Goal: Information Seeking & Learning: Learn about a topic

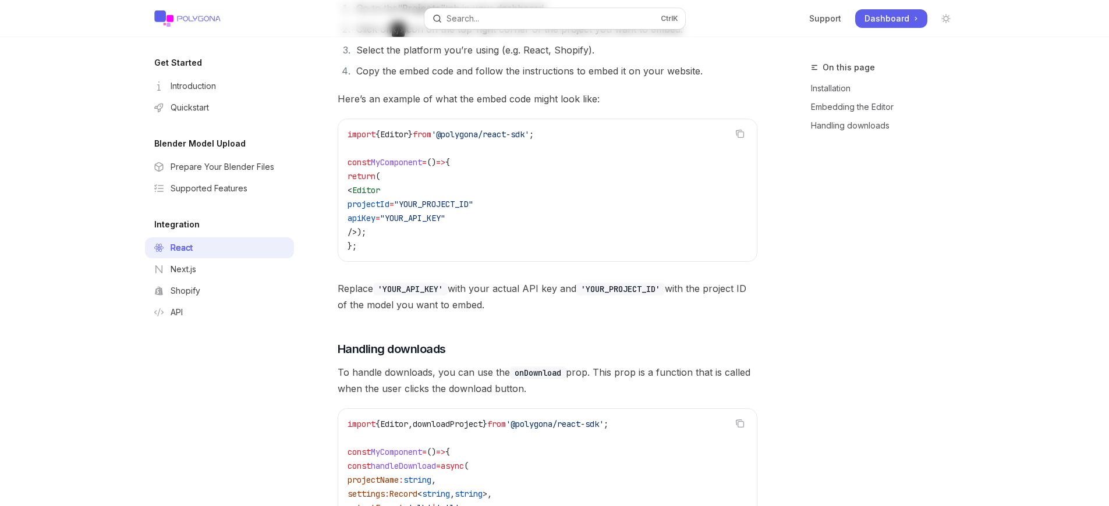
type textarea "x"
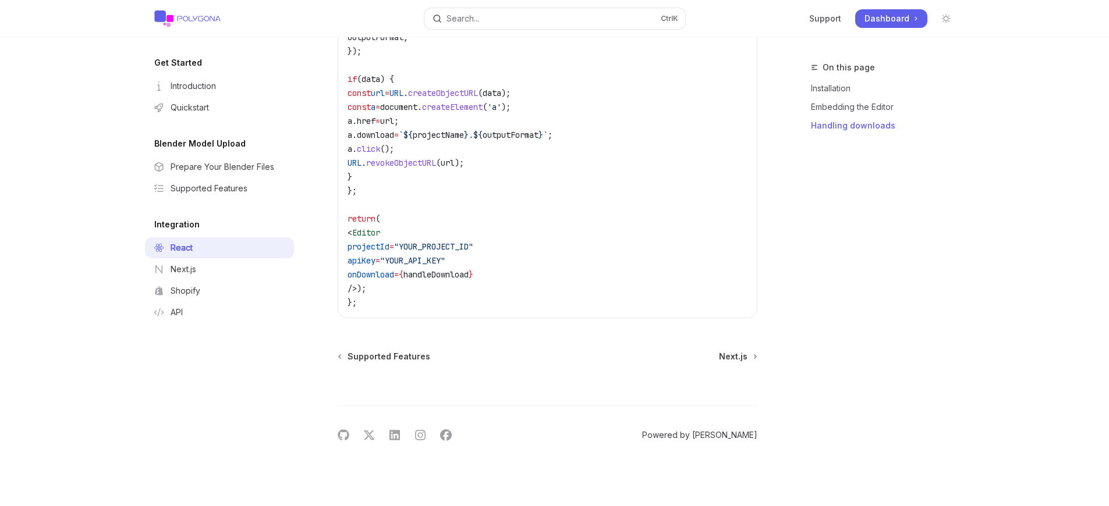
click at [719, 435] on link "Powered by [PERSON_NAME]" at bounding box center [699, 435] width 115 height 12
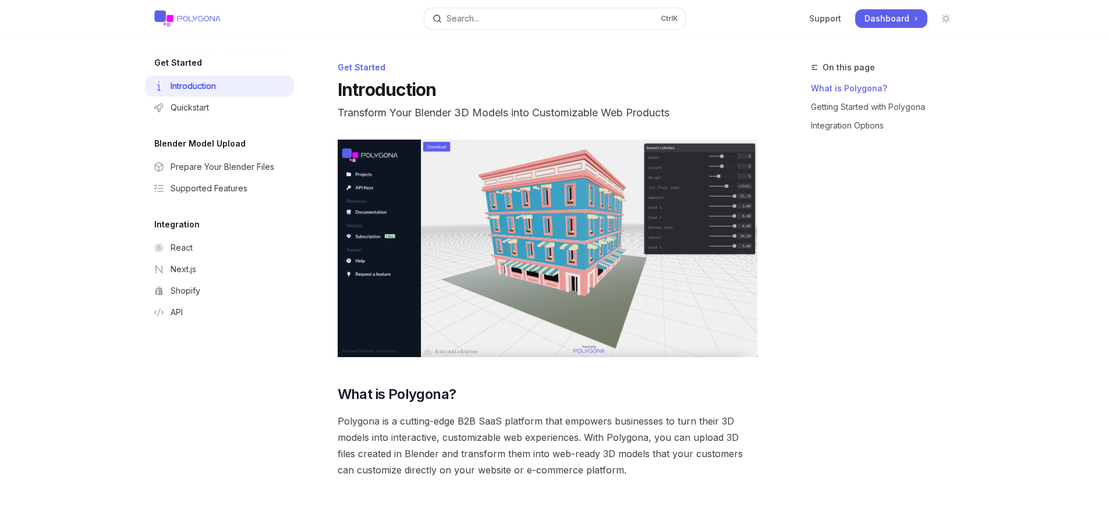
type textarea "x"
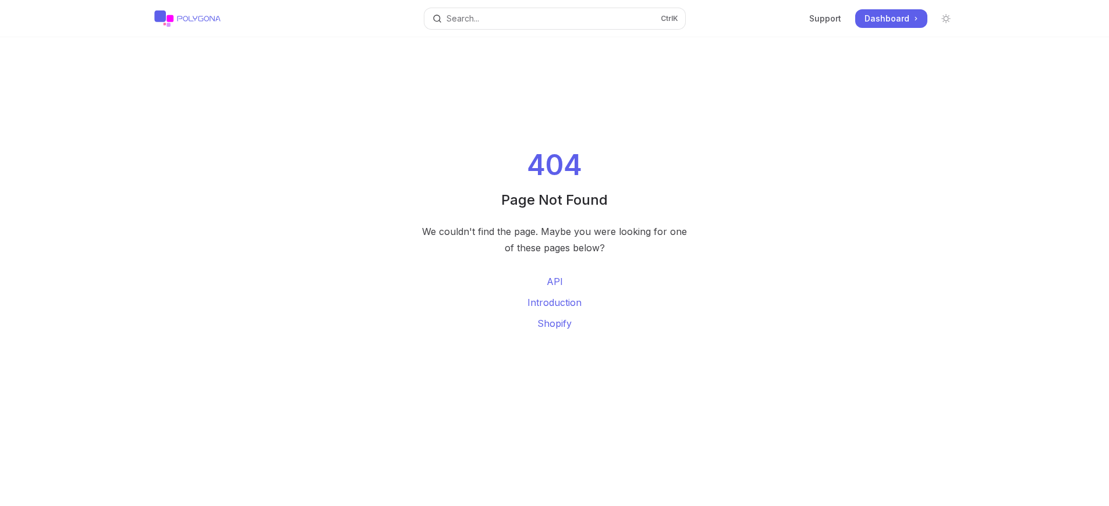
click at [559, 240] on div "We couldn't find the page. Maybe you were looking for one of these pages below?" at bounding box center [554, 239] width 275 height 33
